Goal: Transaction & Acquisition: Subscribe to service/newsletter

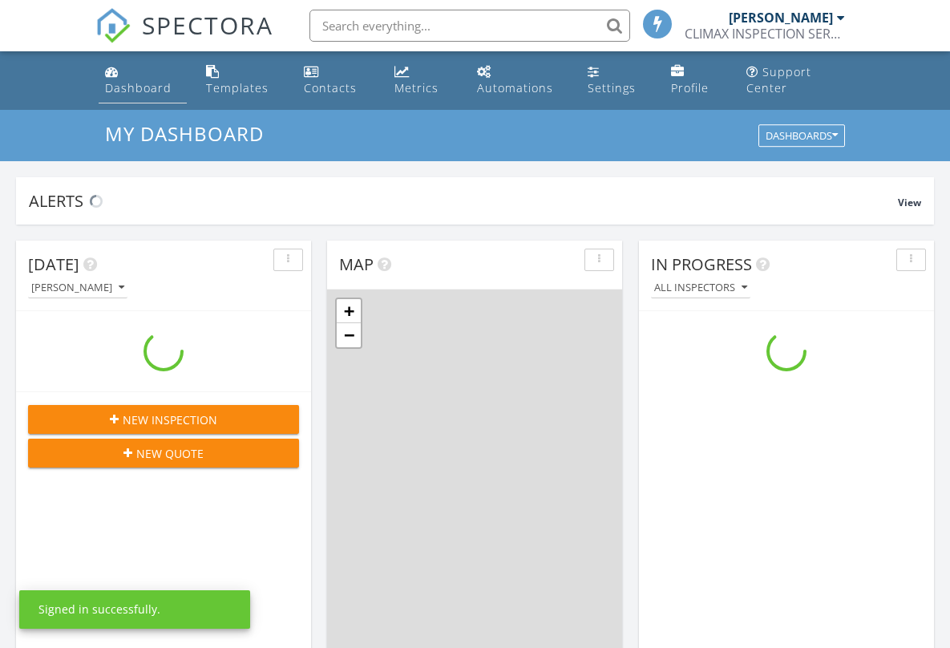
scroll to position [1484, 975]
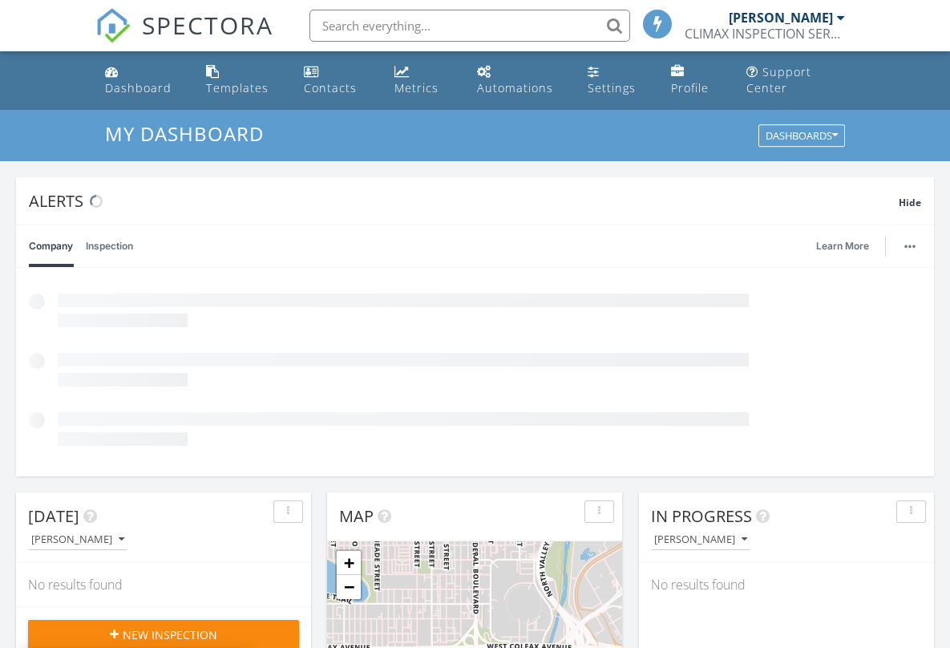
click at [801, 17] on div "[PERSON_NAME]" at bounding box center [781, 18] width 104 height 16
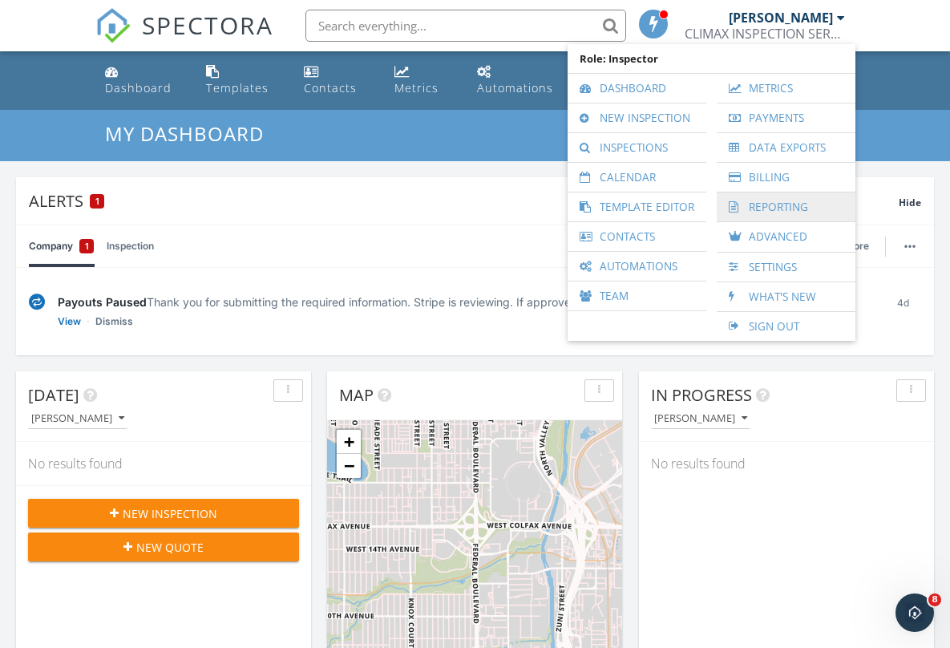
scroll to position [0, 0]
click at [775, 176] on link "Billing" at bounding box center [786, 177] width 123 height 29
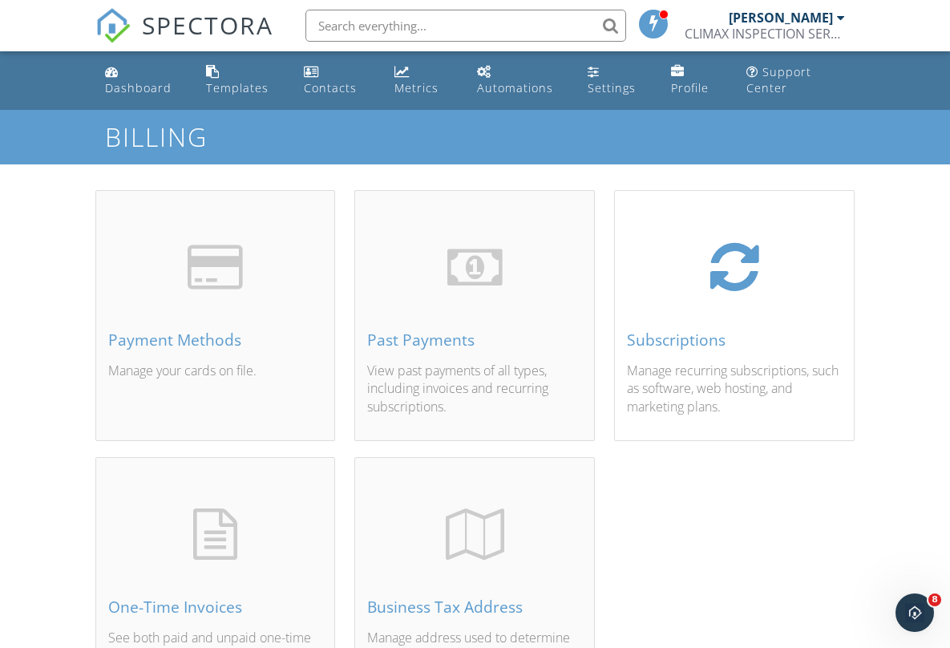
click at [692, 332] on div "Subscriptions" at bounding box center [734, 340] width 215 height 18
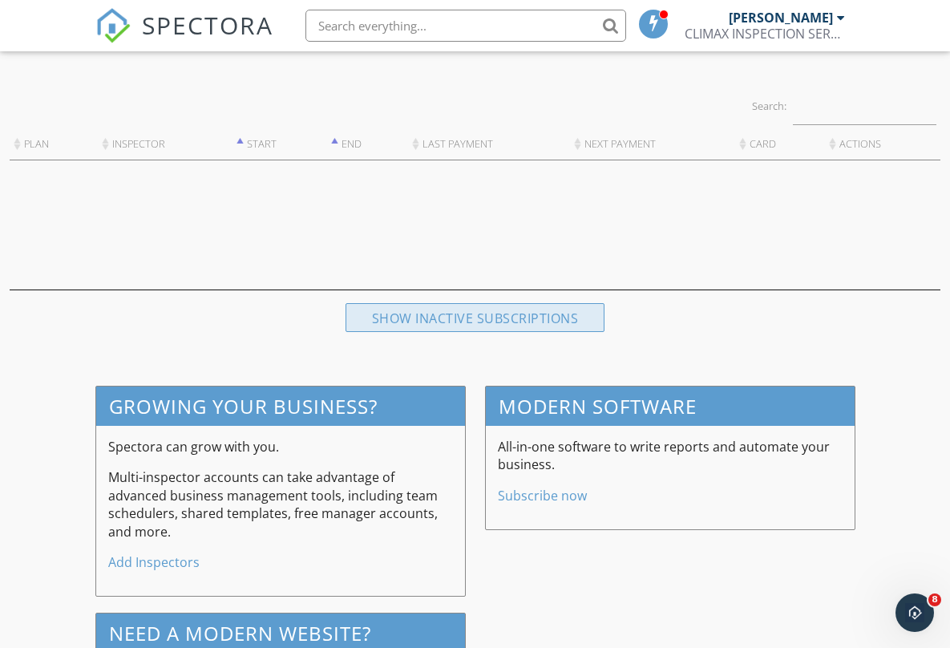
click at [515, 315] on div "Show inactive subscriptions" at bounding box center [476, 317] width 260 height 29
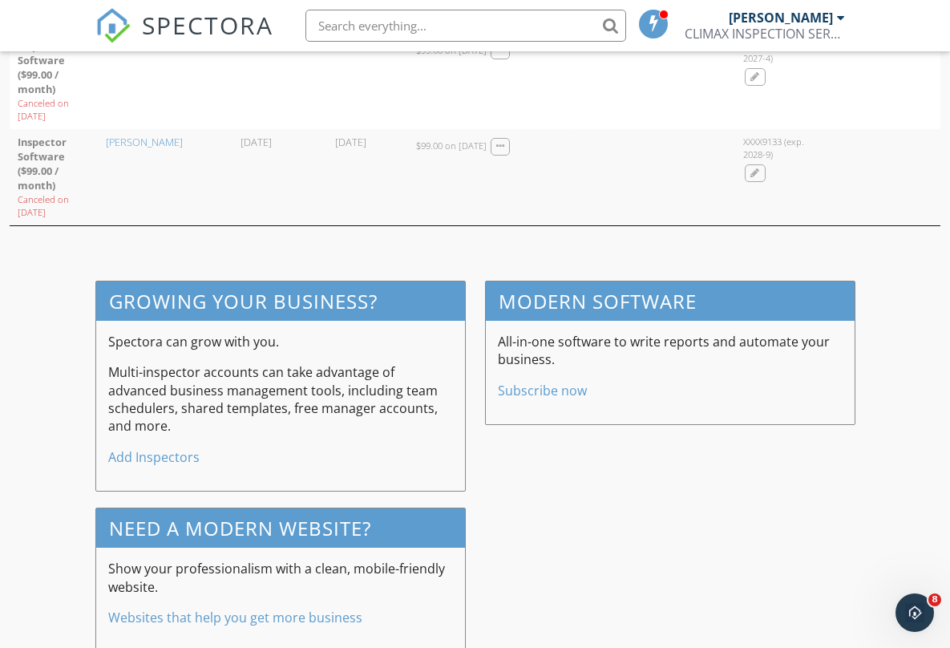
scroll to position [761, 0]
click at [505, 146] on div at bounding box center [500, 148] width 9 height 10
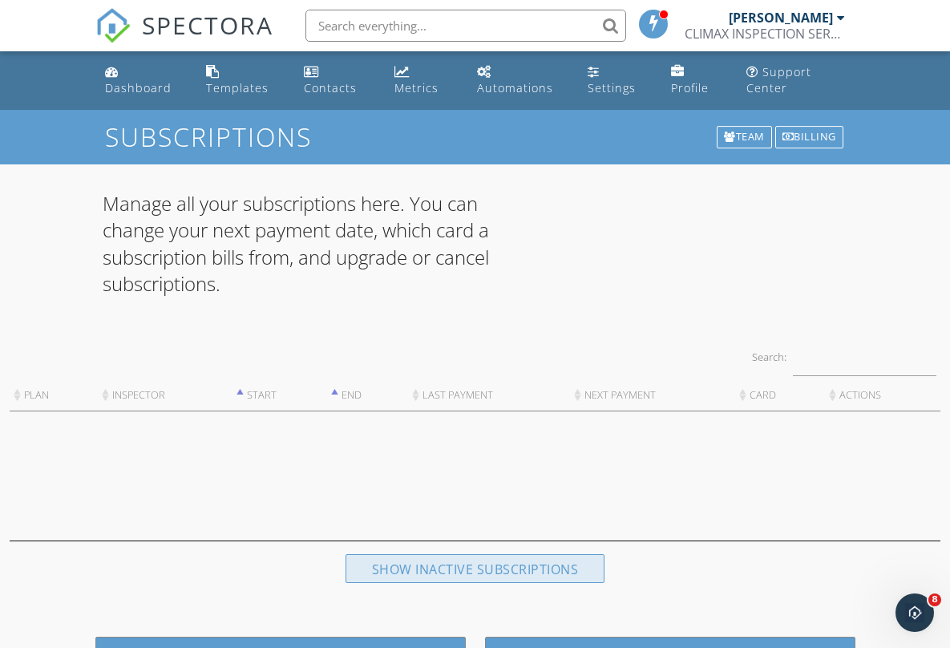
click at [507, 570] on div "Show inactive subscriptions" at bounding box center [476, 568] width 260 height 29
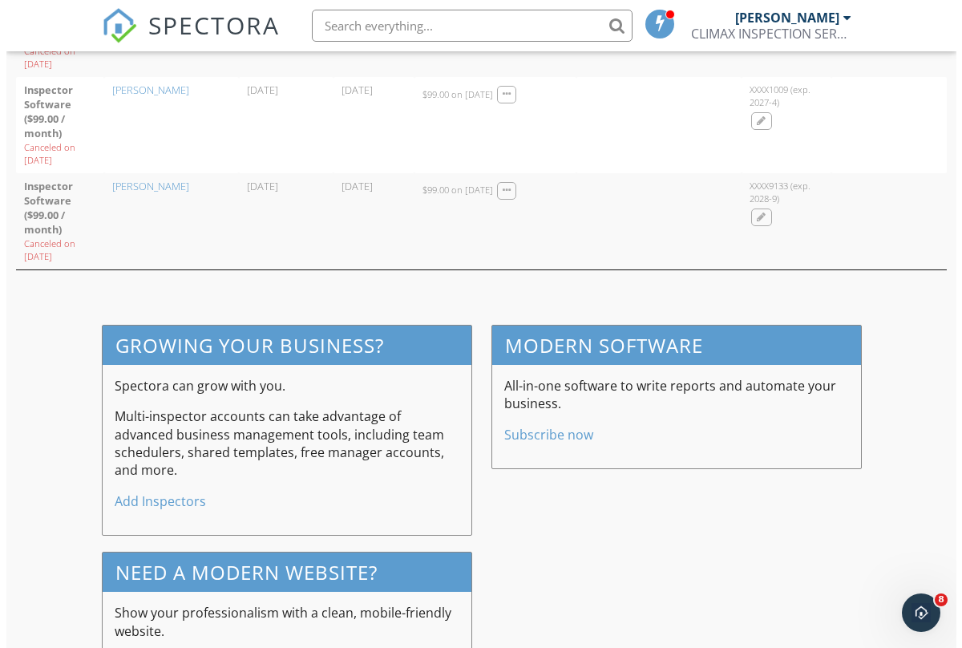
scroll to position [780, 0]
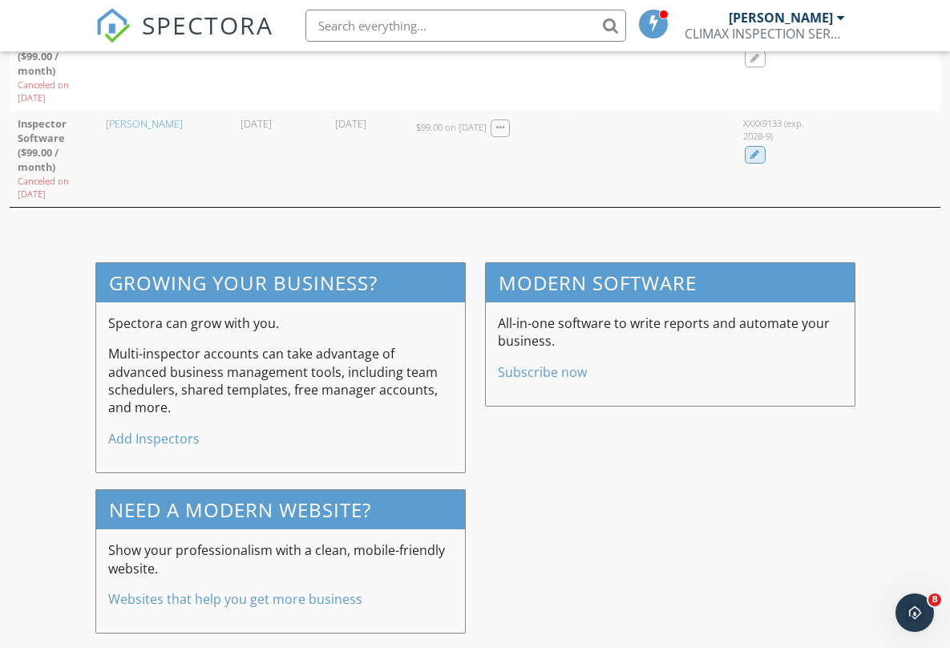
click at [758, 154] on div at bounding box center [756, 155] width 10 height 10
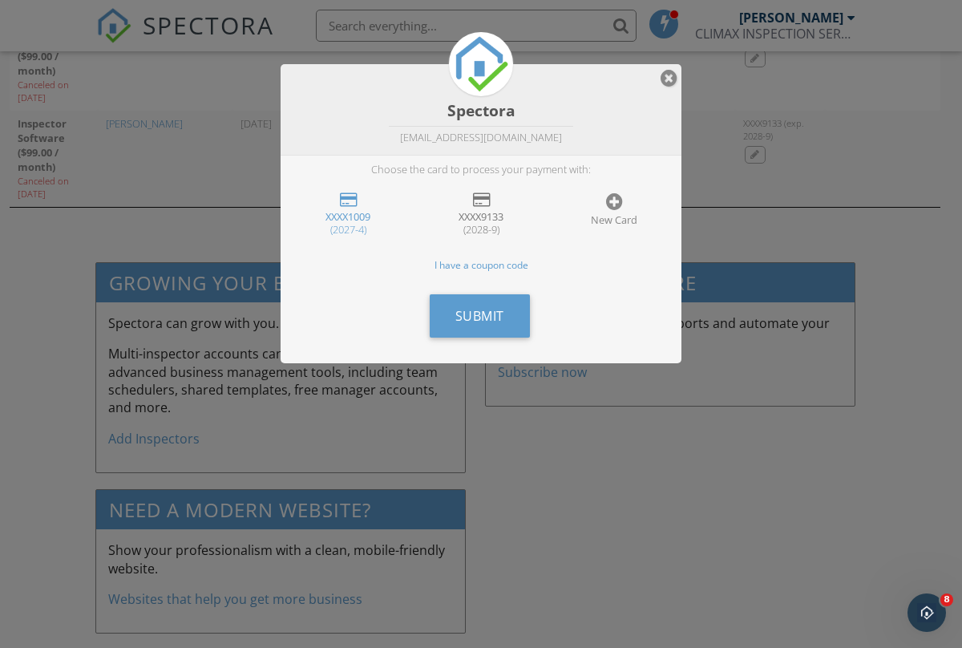
click at [483, 192] on div at bounding box center [481, 200] width 17 height 16
click at [504, 314] on button "Submit" at bounding box center [480, 315] width 100 height 43
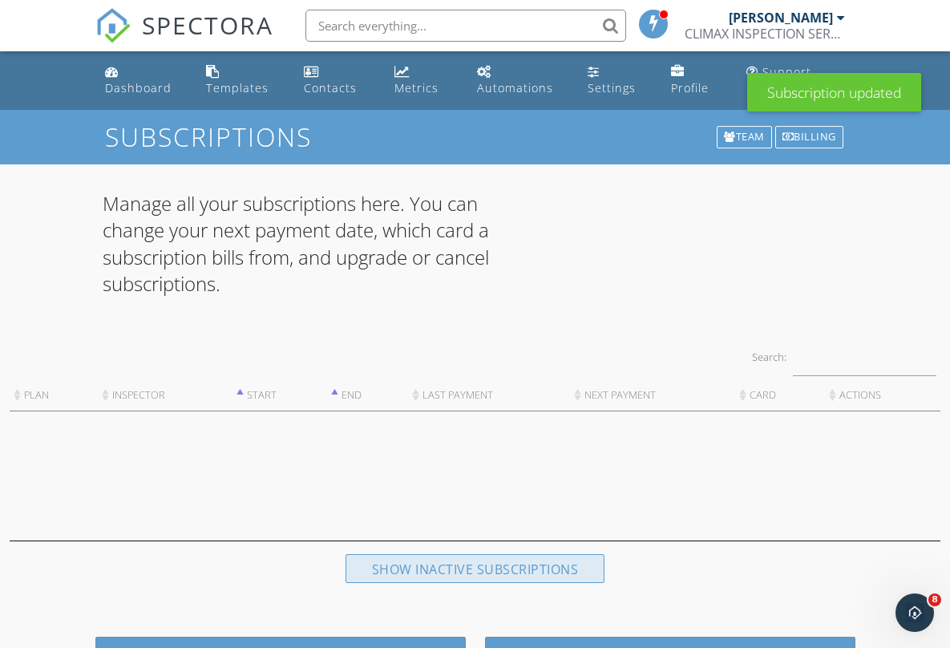
click at [451, 566] on div "Show inactive subscriptions" at bounding box center [476, 568] width 260 height 29
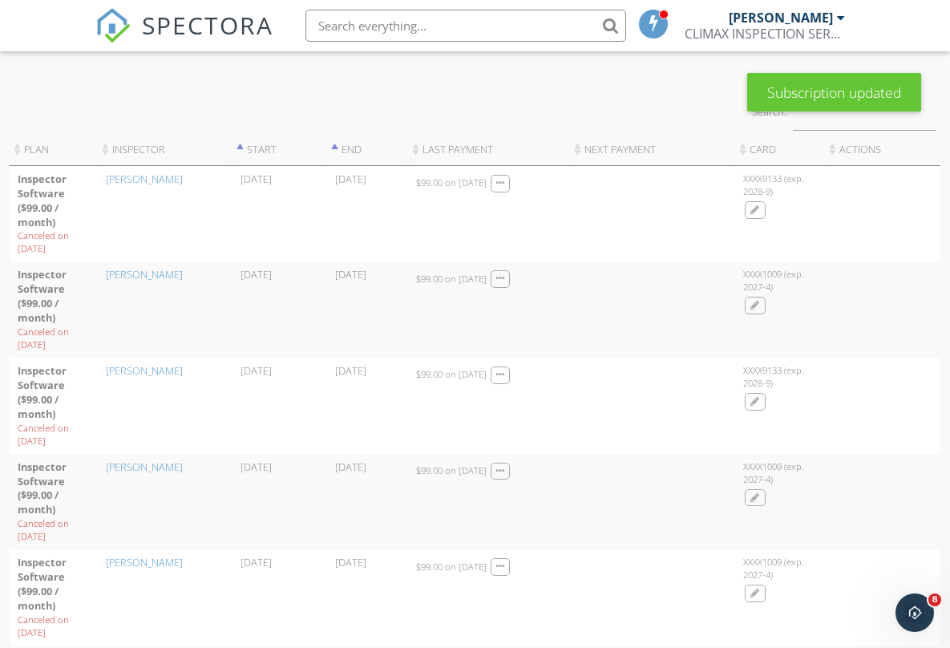
scroll to position [535, 0]
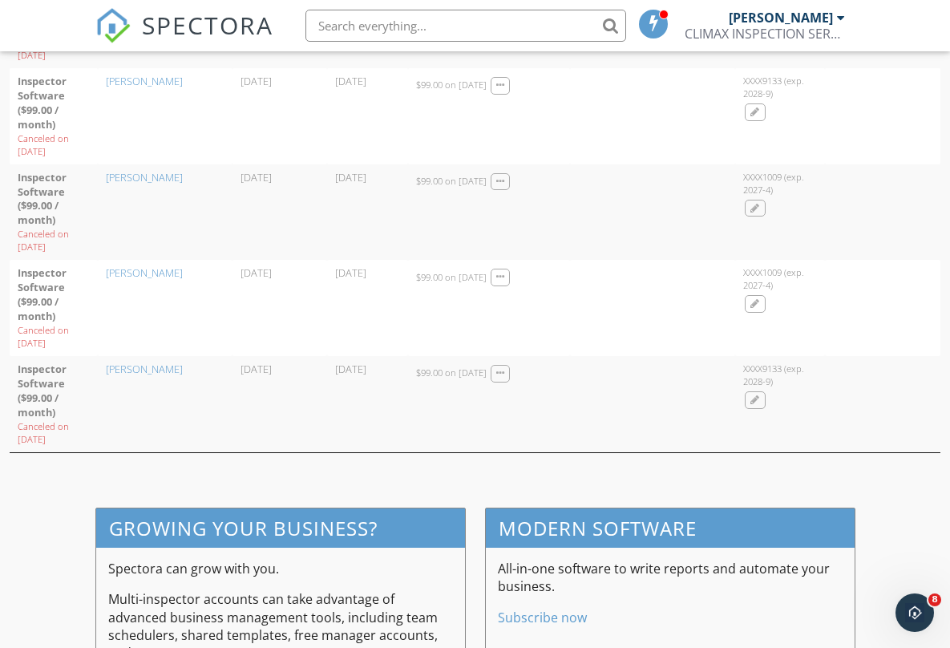
click at [138, 412] on td "[PERSON_NAME]" at bounding box center [165, 404] width 135 height 96
click at [505, 375] on div at bounding box center [500, 374] width 9 height 10
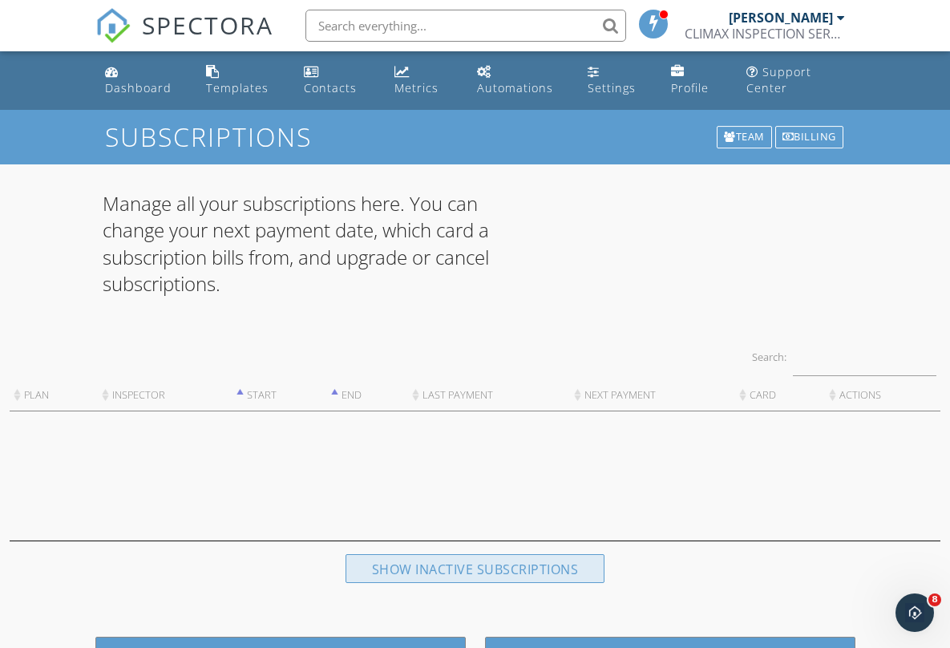
click at [473, 561] on div "Show inactive subscriptions" at bounding box center [476, 568] width 260 height 29
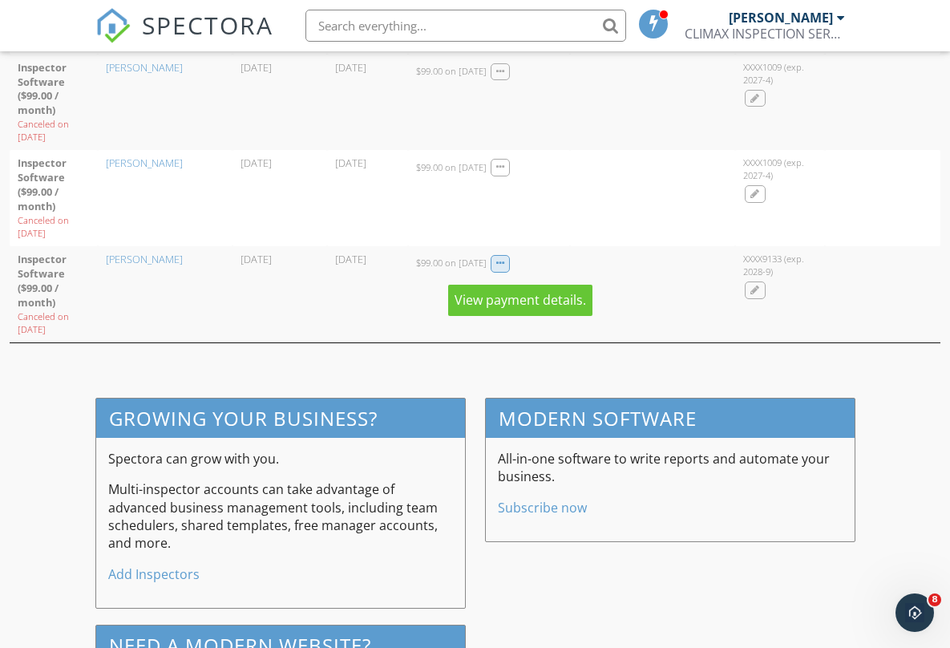
scroll to position [214, 0]
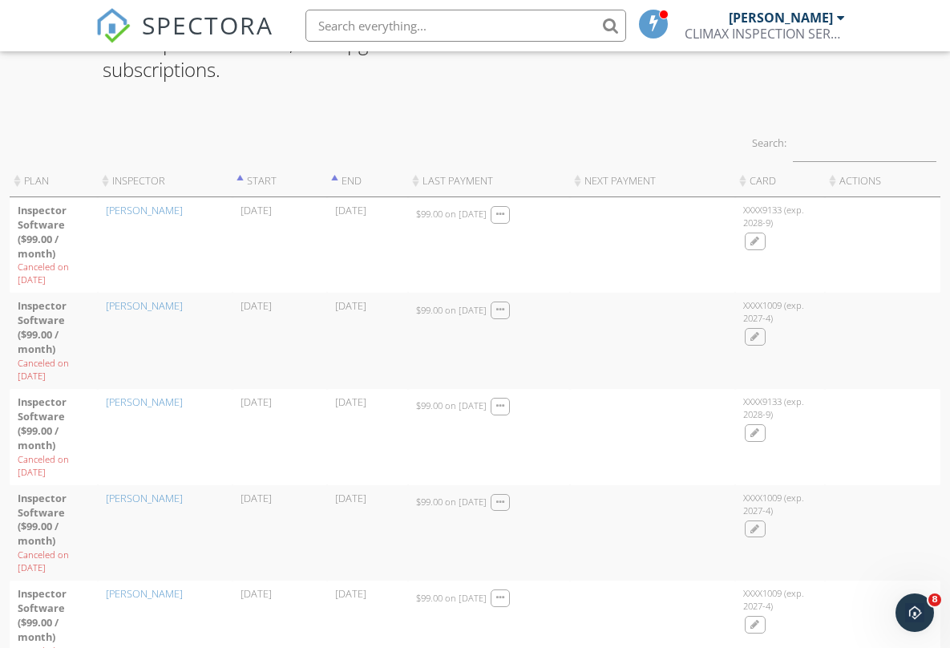
click at [224, 240] on td "[PERSON_NAME]" at bounding box center [165, 245] width 135 height 96
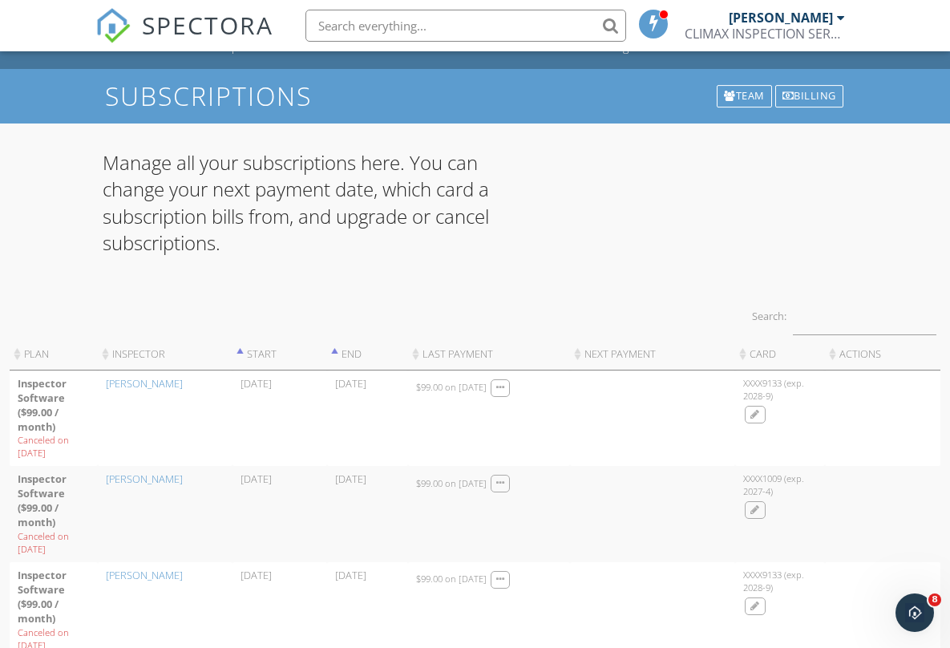
scroll to position [0, 0]
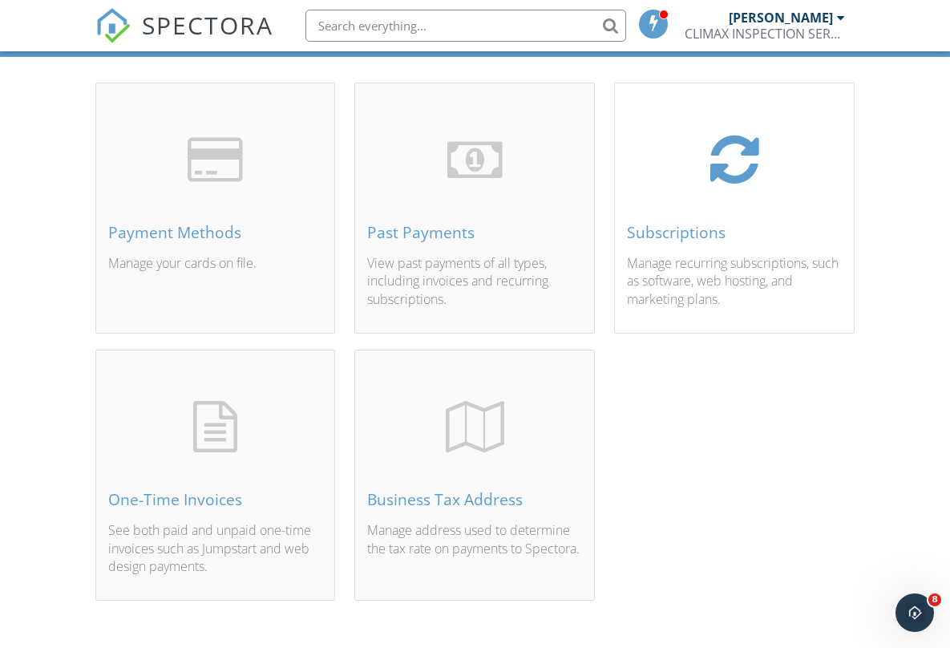
scroll to position [118, 0]
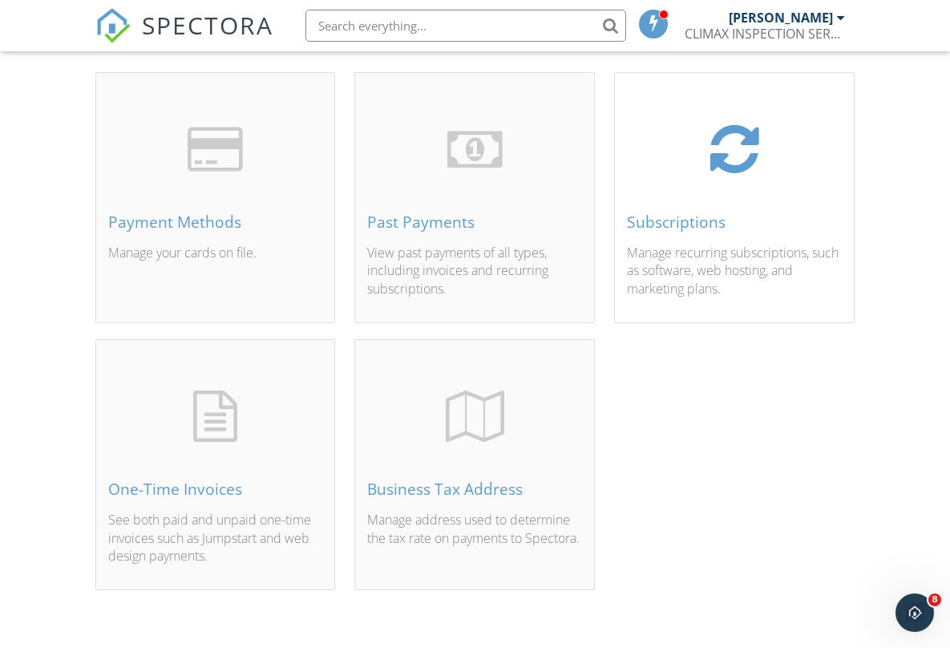
click at [744, 226] on div "Subscriptions" at bounding box center [734, 222] width 215 height 18
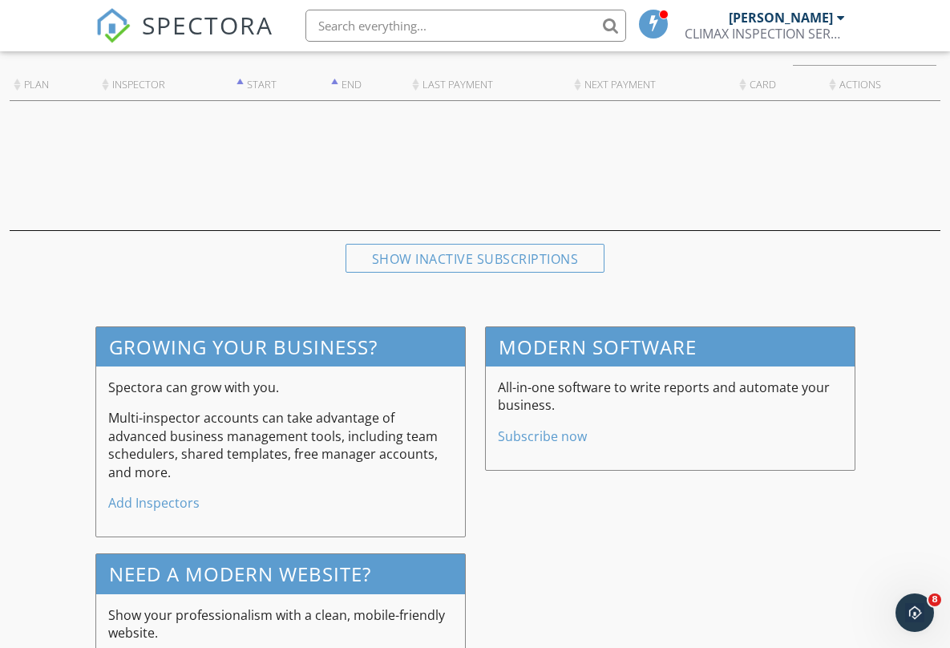
scroll to position [374, 0]
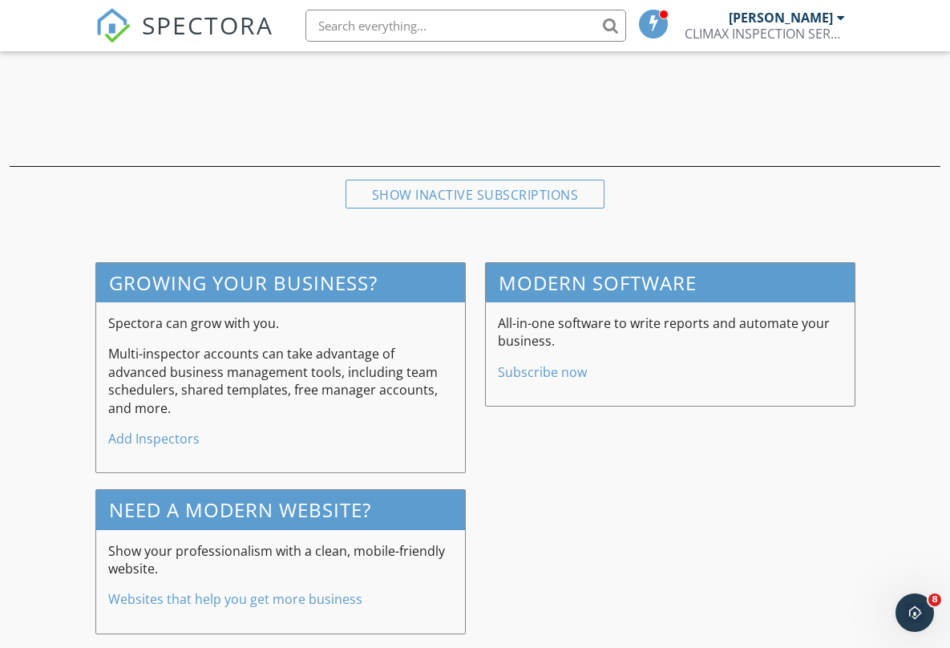
click at [565, 369] on link "Subscribe now" at bounding box center [542, 372] width 89 height 18
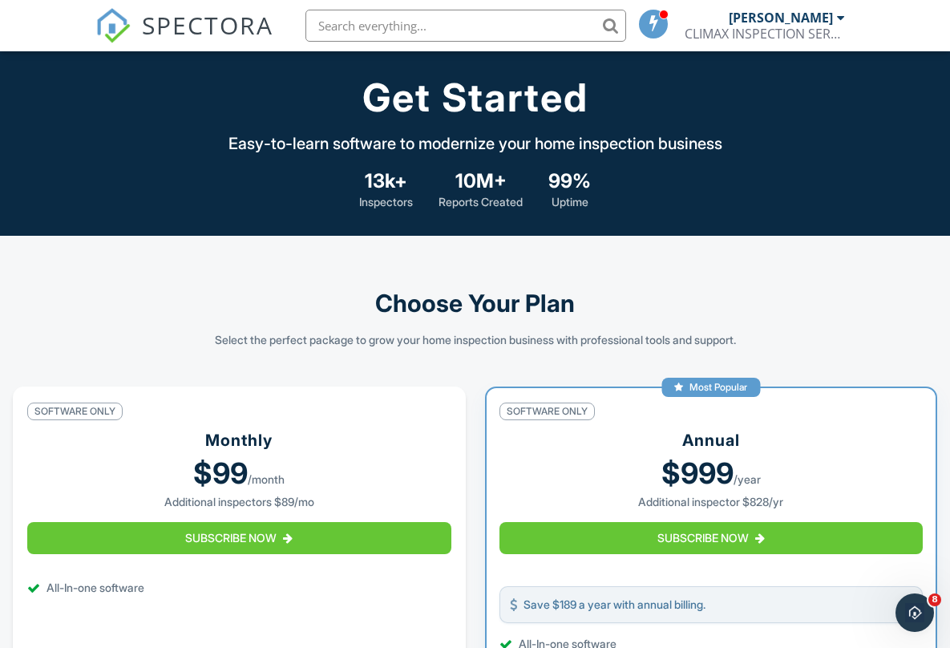
click at [364, 455] on div "Monthly $99 /month Additional inspectors $89/mo Subscribe Now" at bounding box center [239, 498] width 424 height 137
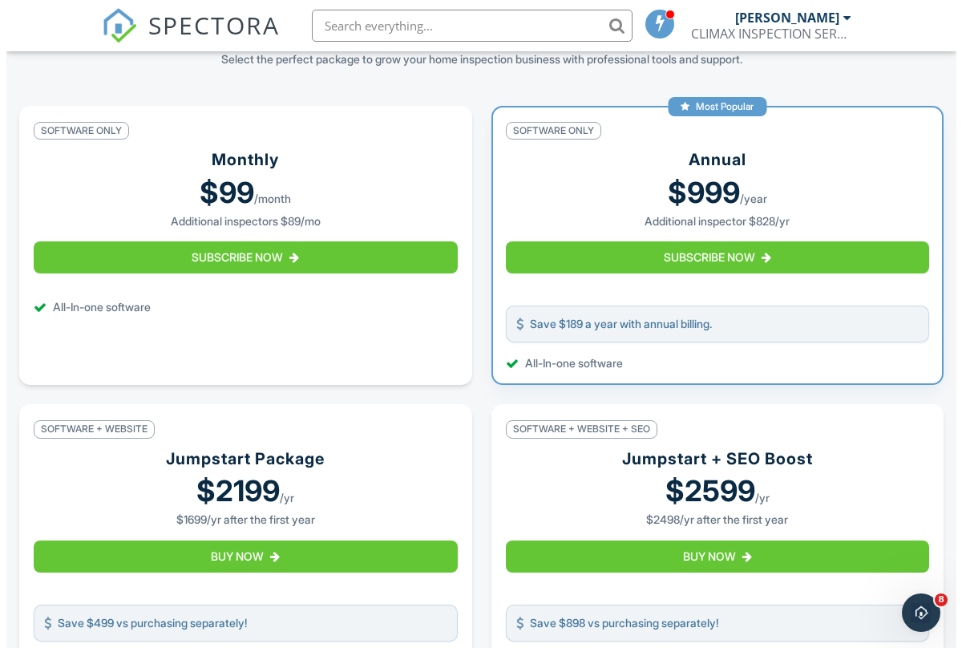
scroll to position [290, 0]
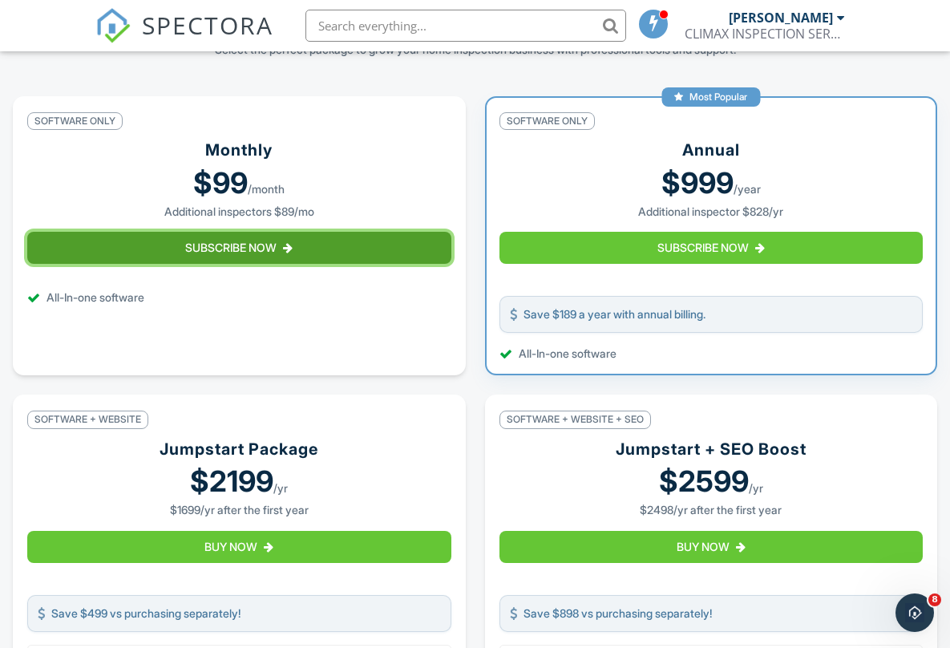
click at [263, 253] on button "Subscribe Now" at bounding box center [239, 248] width 424 height 32
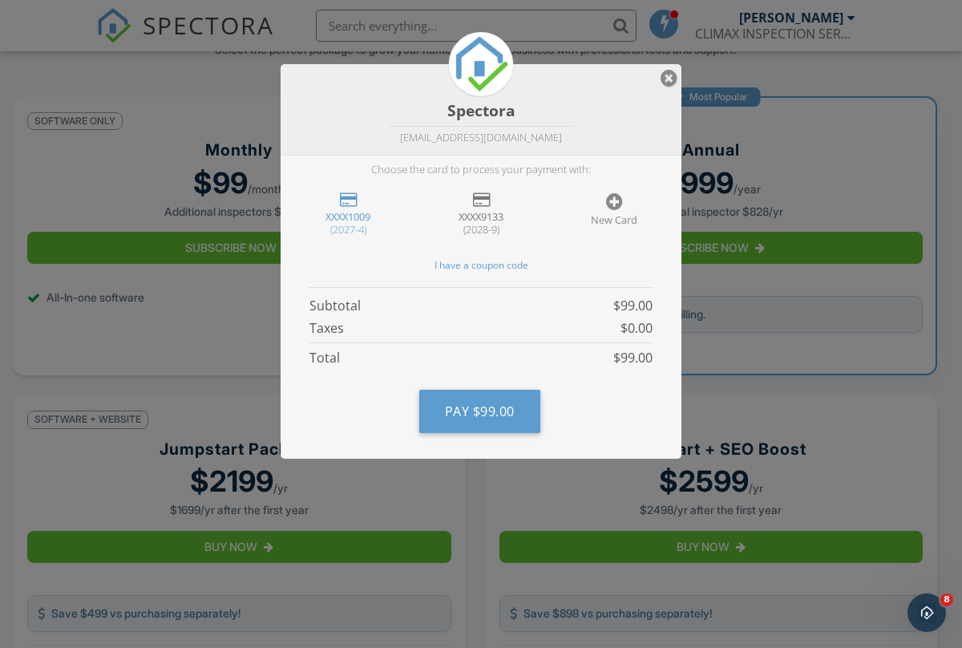
click at [481, 204] on div at bounding box center [481, 200] width 17 height 16
click at [485, 215] on div "XXXX9133" at bounding box center [481, 216] width 101 height 13
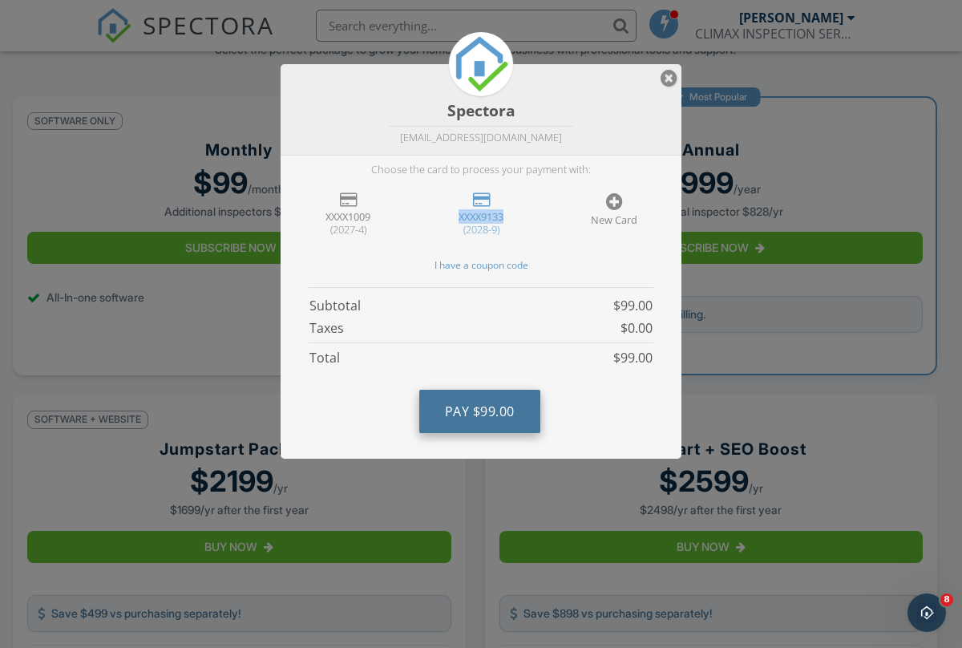
click at [484, 404] on span "$99.00" at bounding box center [494, 412] width 42 height 18
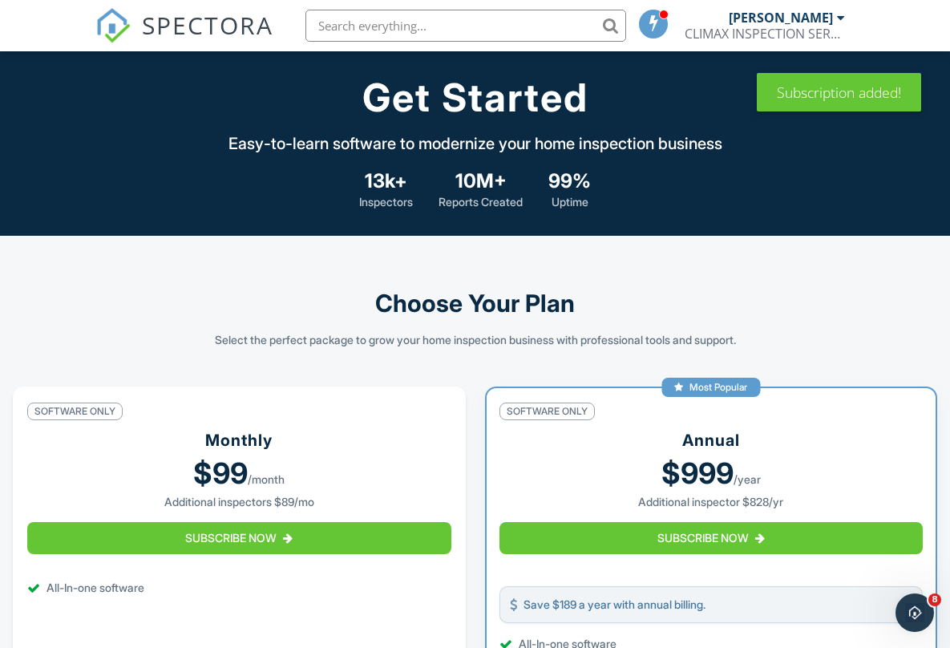
click at [787, 26] on div "CLIMAX INSPECTION SERVICES" at bounding box center [765, 34] width 160 height 16
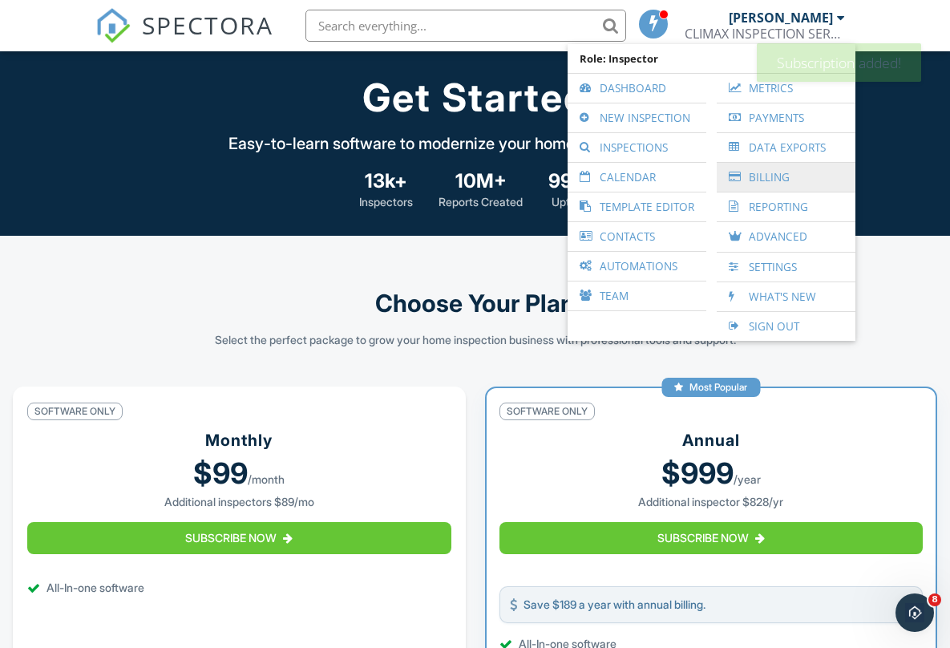
click at [777, 177] on link "Billing" at bounding box center [786, 177] width 123 height 29
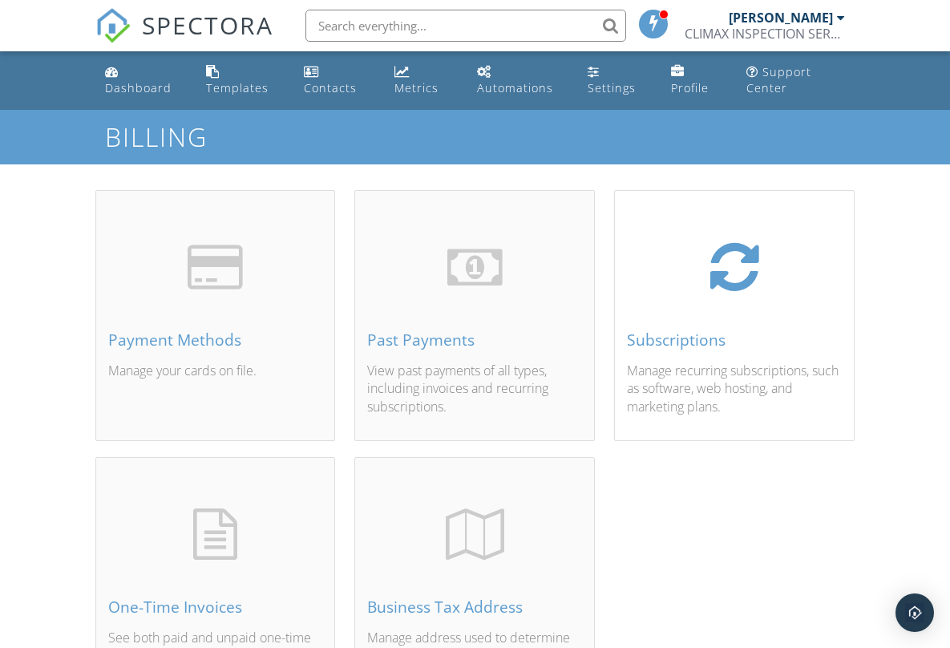
click at [727, 351] on div "Subscriptions Manage recurring subscriptions, such as software, web hosting, an…" at bounding box center [734, 334] width 239 height 211
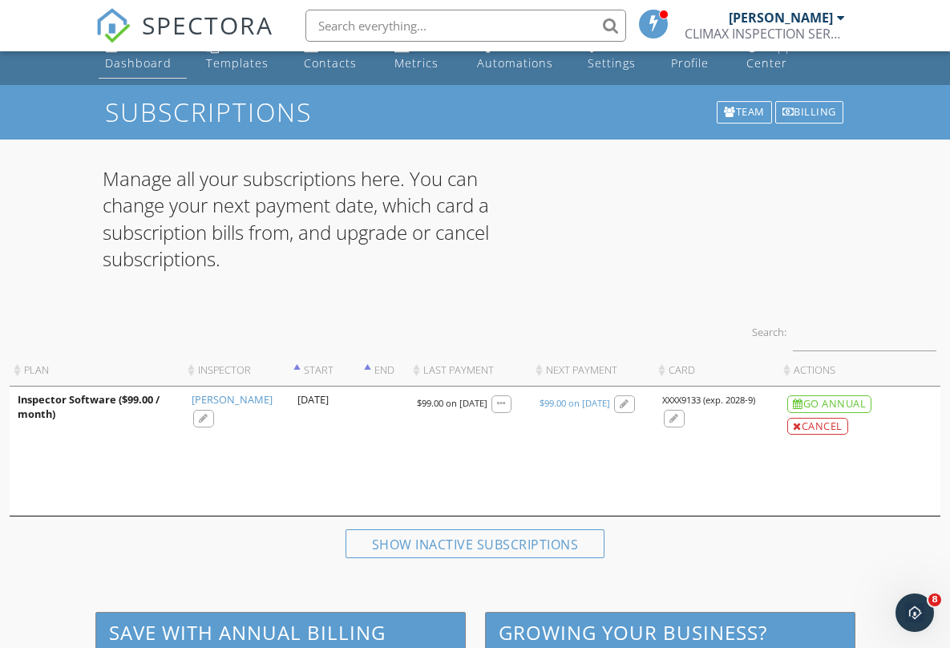
click at [133, 63] on div "Dashboard" at bounding box center [138, 62] width 67 height 15
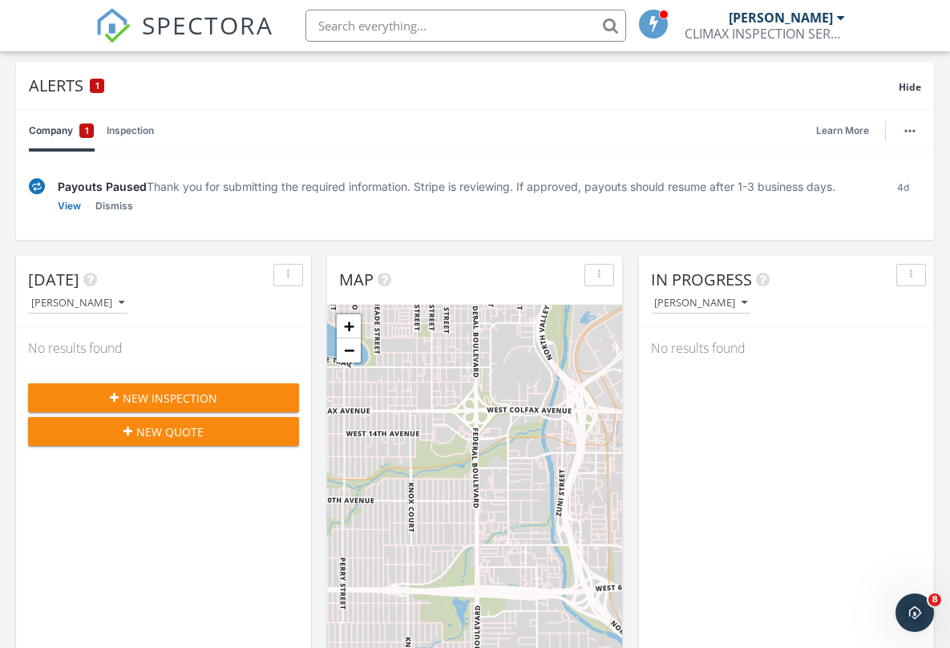
scroll to position [216, 0]
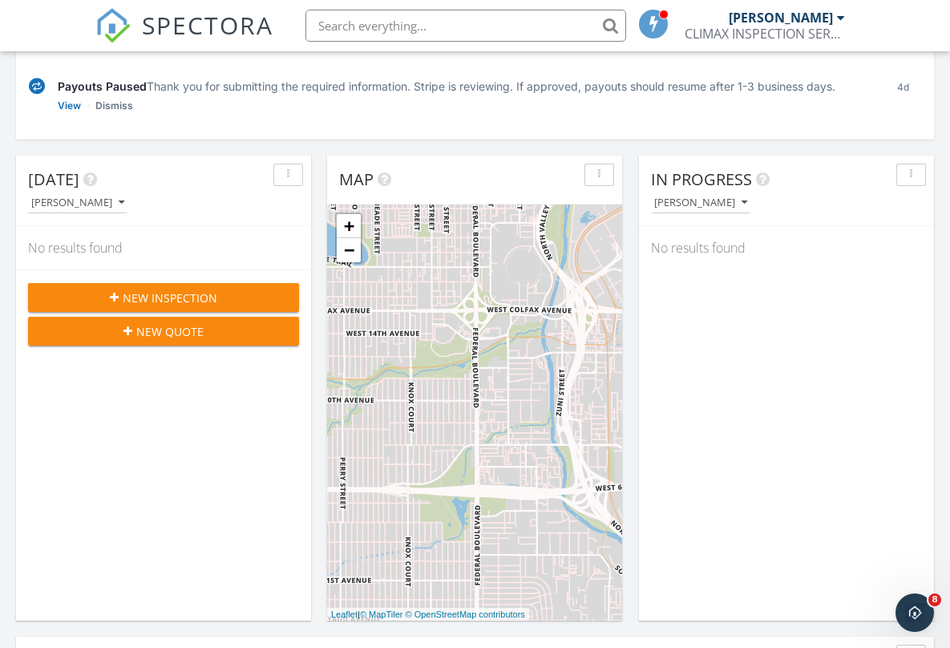
click at [165, 279] on div "New Inspection New Quote" at bounding box center [163, 313] width 295 height 89
click at [181, 296] on span "New Inspection" at bounding box center [170, 297] width 95 height 17
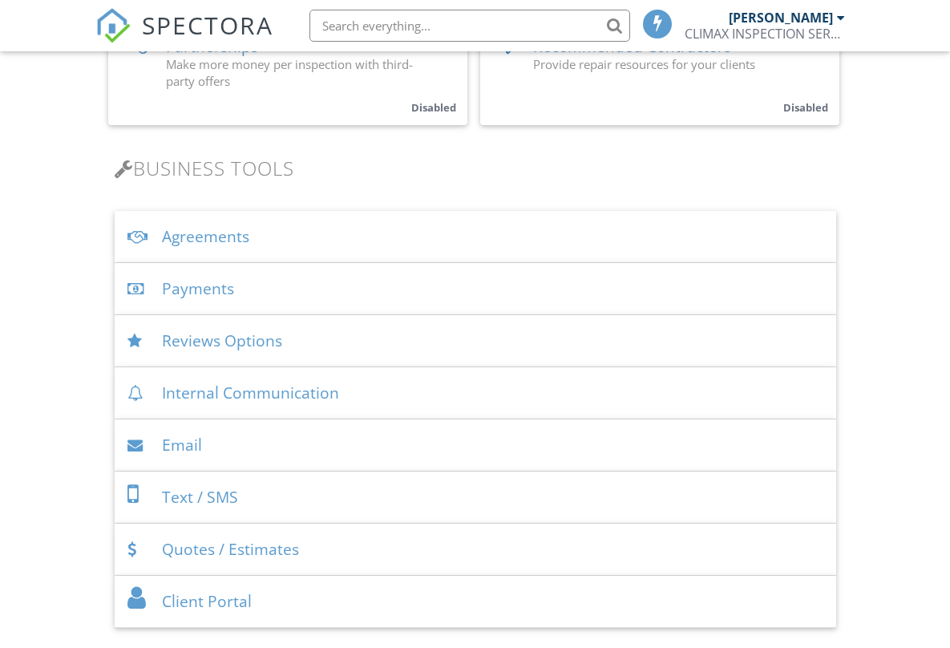
scroll to position [468, 0]
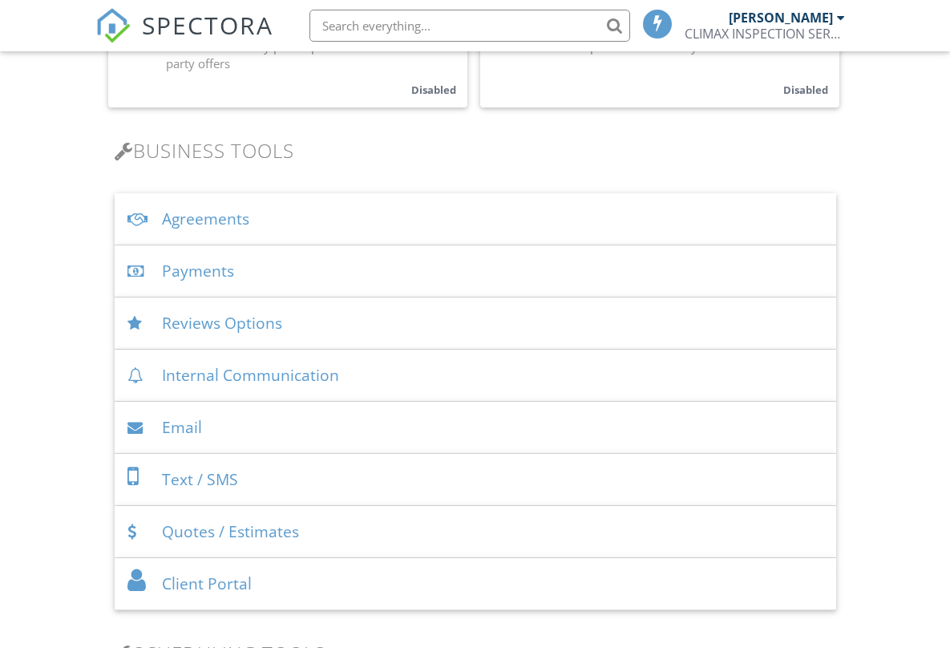
click at [265, 260] on div "Payments" at bounding box center [476, 271] width 722 height 52
